Goal: Find specific page/section: Find specific page/section

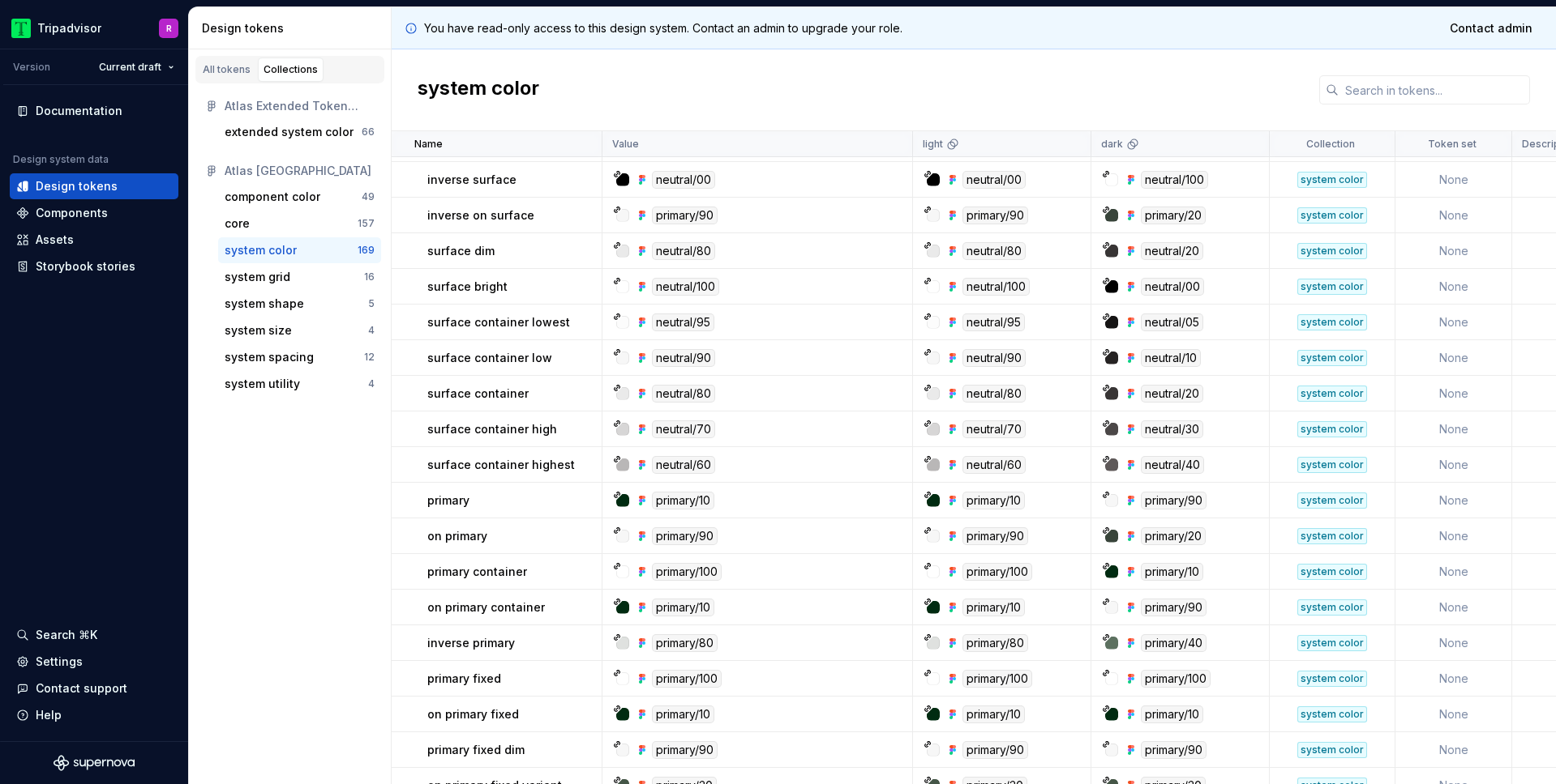
scroll to position [299, 0]
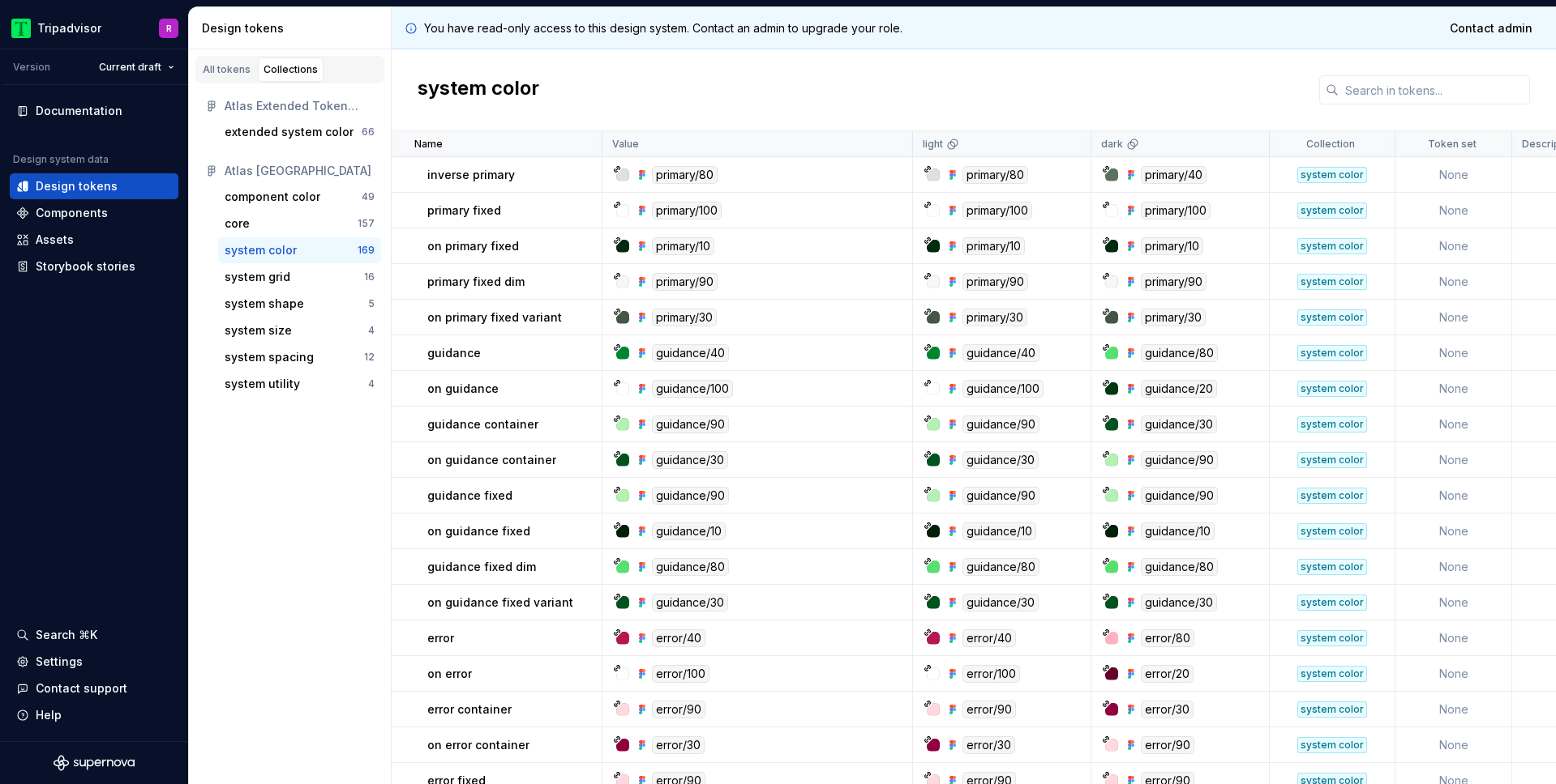
scroll to position [610, 0]
